Goal: Information Seeking & Learning: Learn about a topic

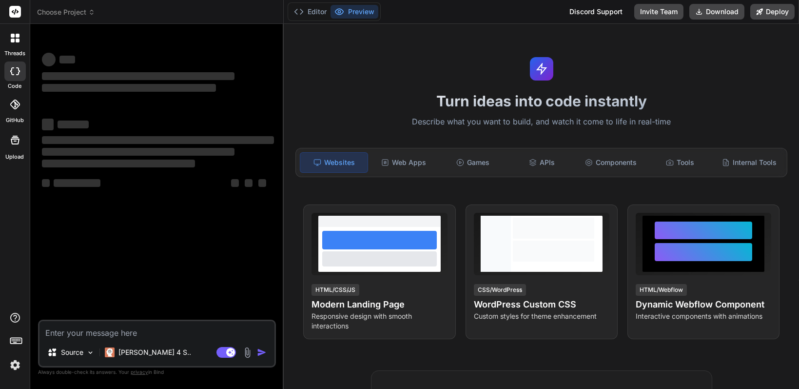
type textarea "x"
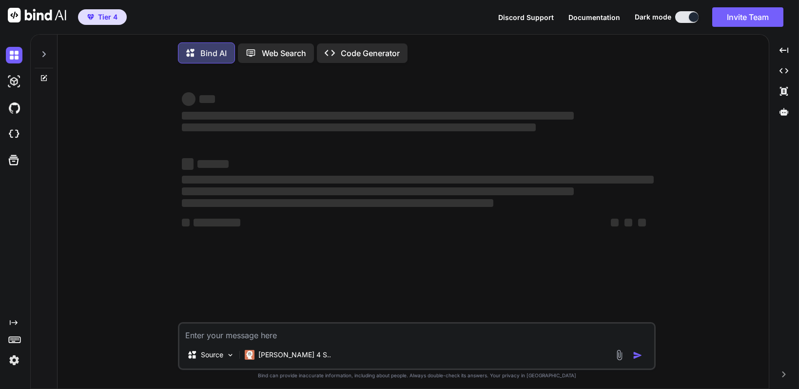
type textarea "x"
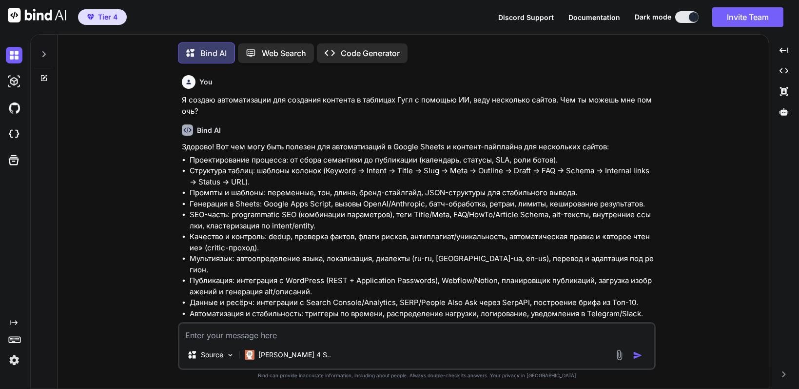
type textarea "x"
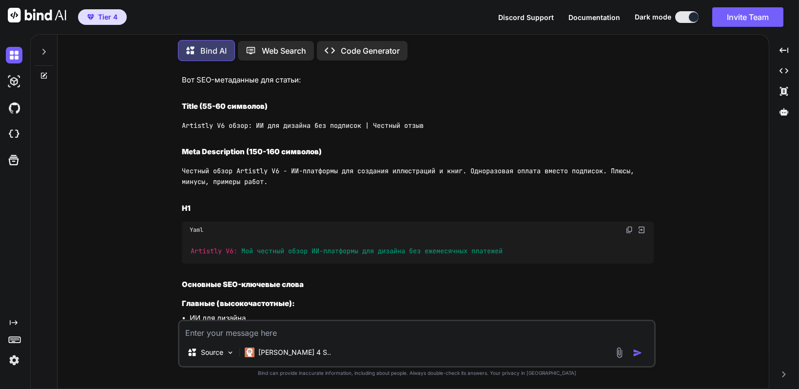
scroll to position [2052, 0]
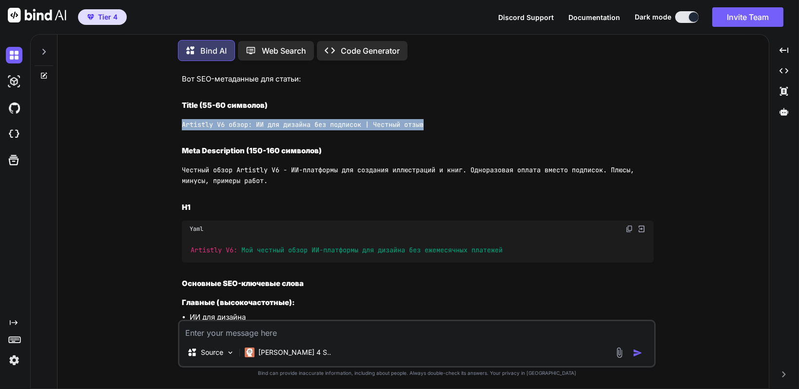
drag, startPoint x: 183, startPoint y: 178, endPoint x: 428, endPoint y: 179, distance: 245.3
click at [424, 129] on code "Artistly V6 обзор: ИИ для дизайна без подписок | Честный отзыв" at bounding box center [303, 124] width 242 height 9
copy code "Artistly V6 обзор: ИИ для дизайна без подписок | Честный отзыв"
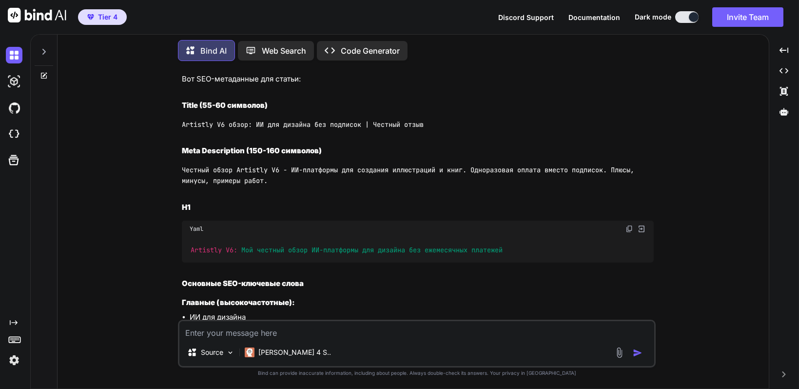
click at [312, 185] on code "Честный обзор Artistly V6 - ИИ-платформы для создания иллюстраций и книг. Однор…" at bounding box center [410, 175] width 456 height 20
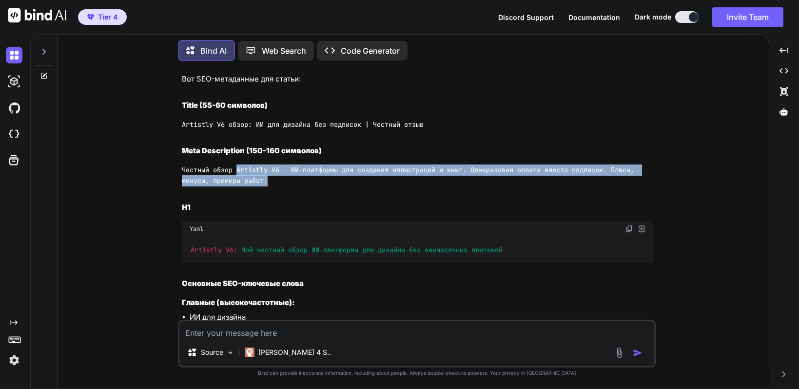
drag, startPoint x: 237, startPoint y: 223, endPoint x: 268, endPoint y: 235, distance: 32.9
click at [268, 185] on code "Честный обзор Artistly V6 - ИИ-платформы для создания иллюстраций и книг. Однор…" at bounding box center [410, 175] width 456 height 20
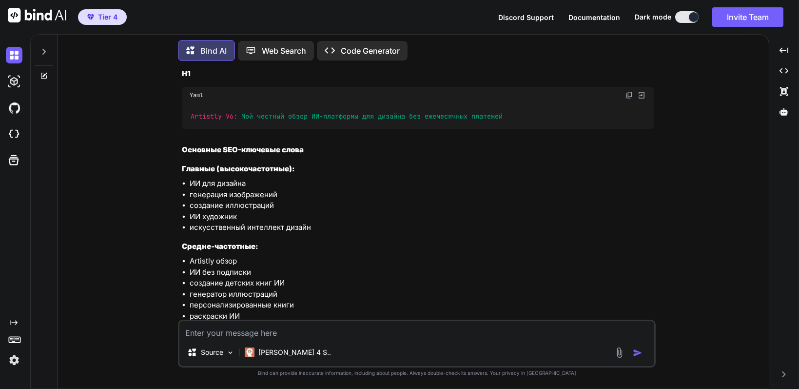
scroll to position [2198, 0]
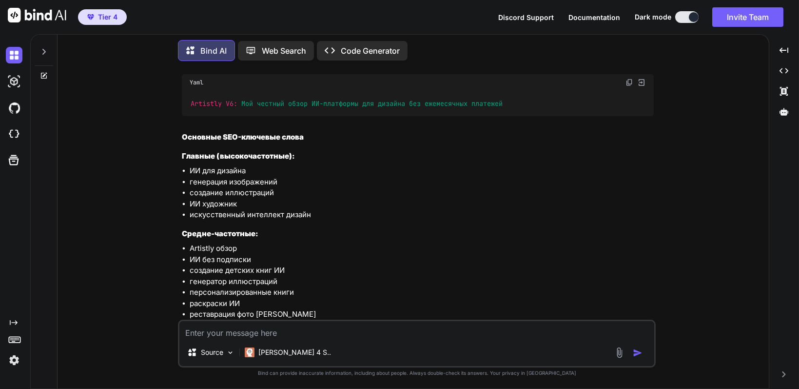
copy code "Artistly V6 - ИИ-платформы для создания иллюстраций и книг. Одноразовая оплата …"
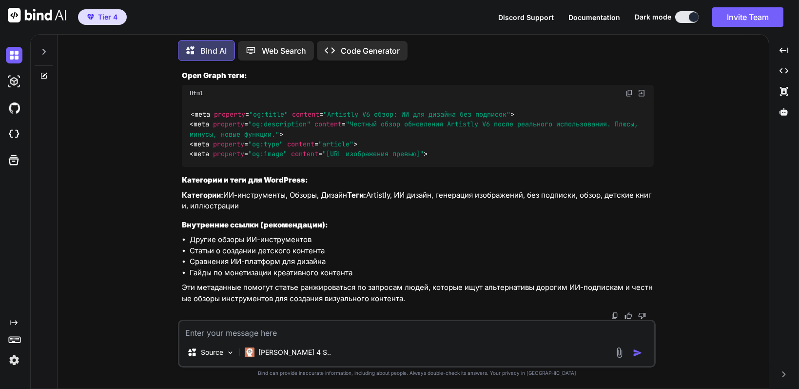
scroll to position [3083, 0]
